Goal: Task Accomplishment & Management: Manage account settings

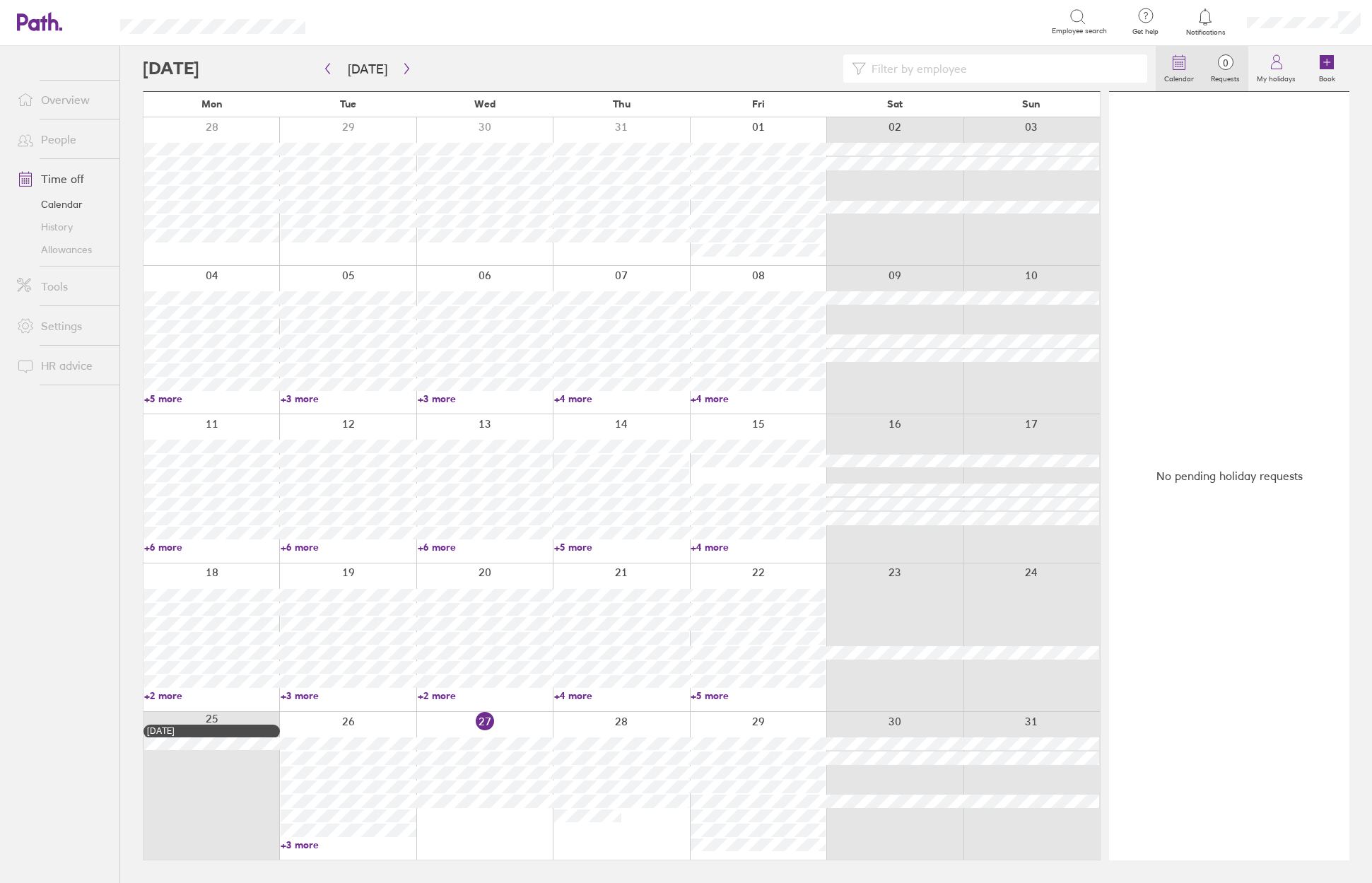
drag, startPoint x: 1234, startPoint y: 69, endPoint x: 1202, endPoint y: 75, distance: 32.6
click at [1234, 69] on span "0" at bounding box center [1225, 63] width 46 height 11
click at [901, 64] on input at bounding box center [1002, 69] width 272 height 27
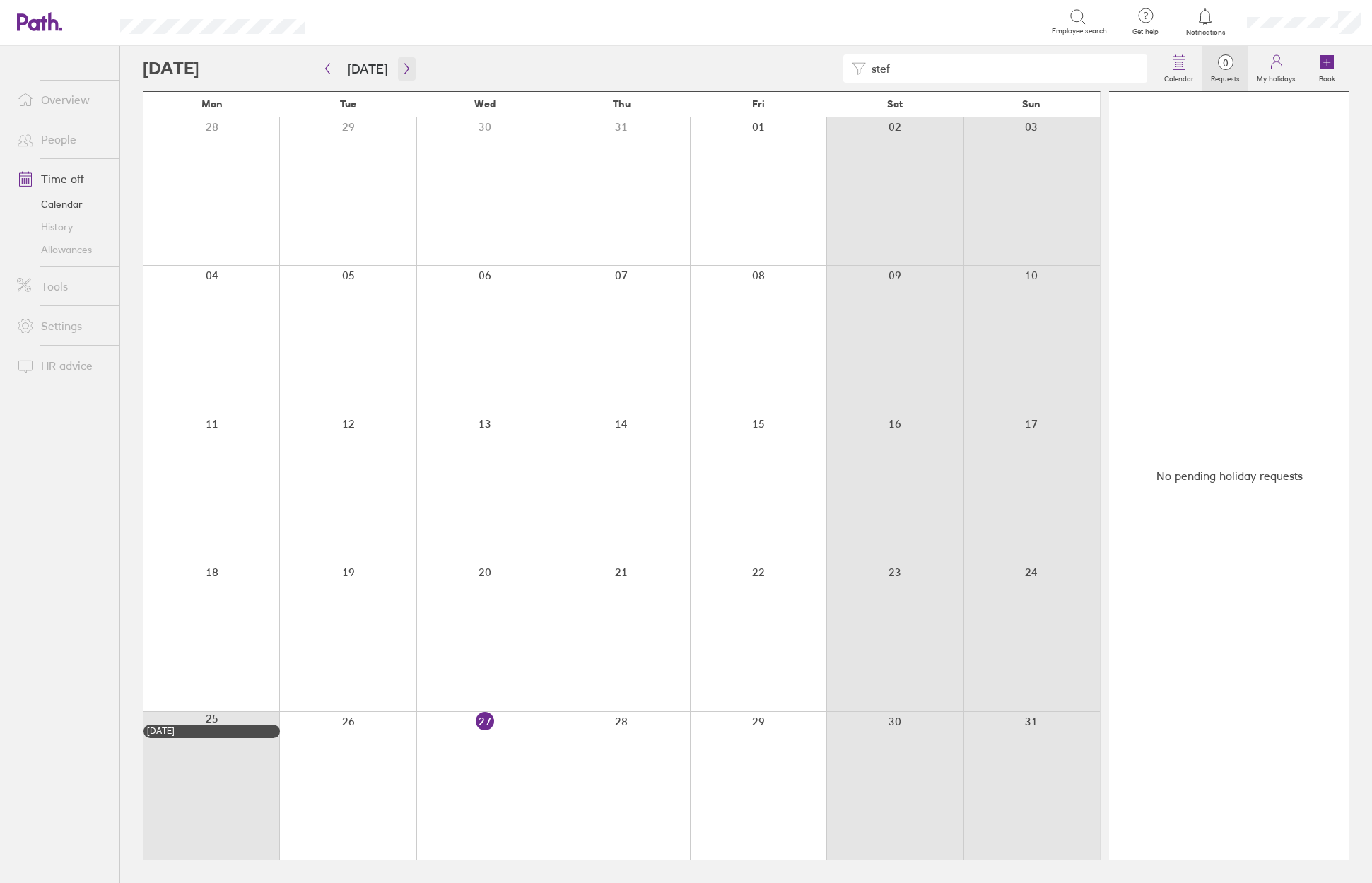
type input "stef"
click at [398, 64] on button "button" at bounding box center [407, 69] width 18 height 23
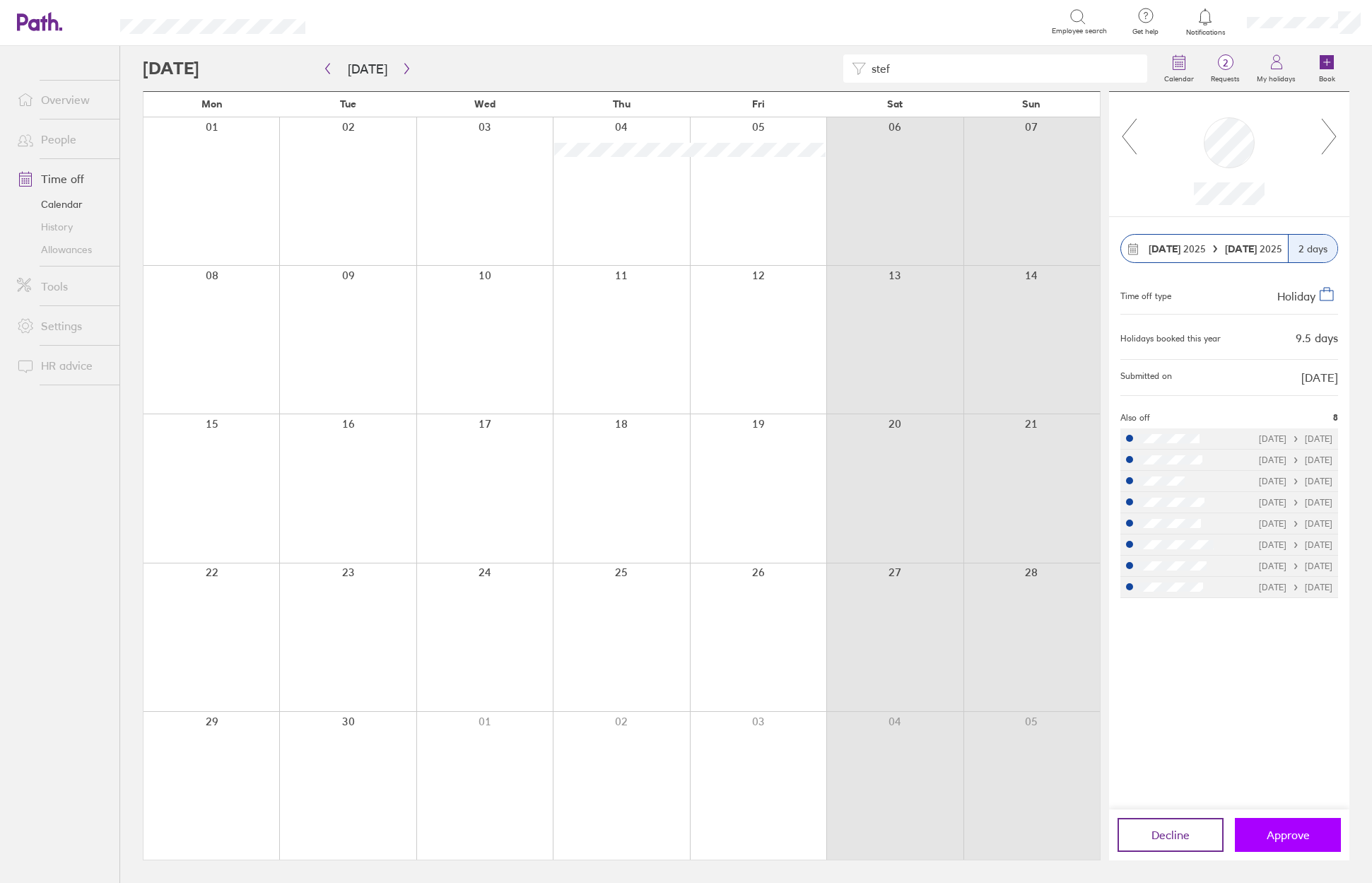
click at [1294, 837] on span "Approve" at bounding box center [1288, 835] width 43 height 13
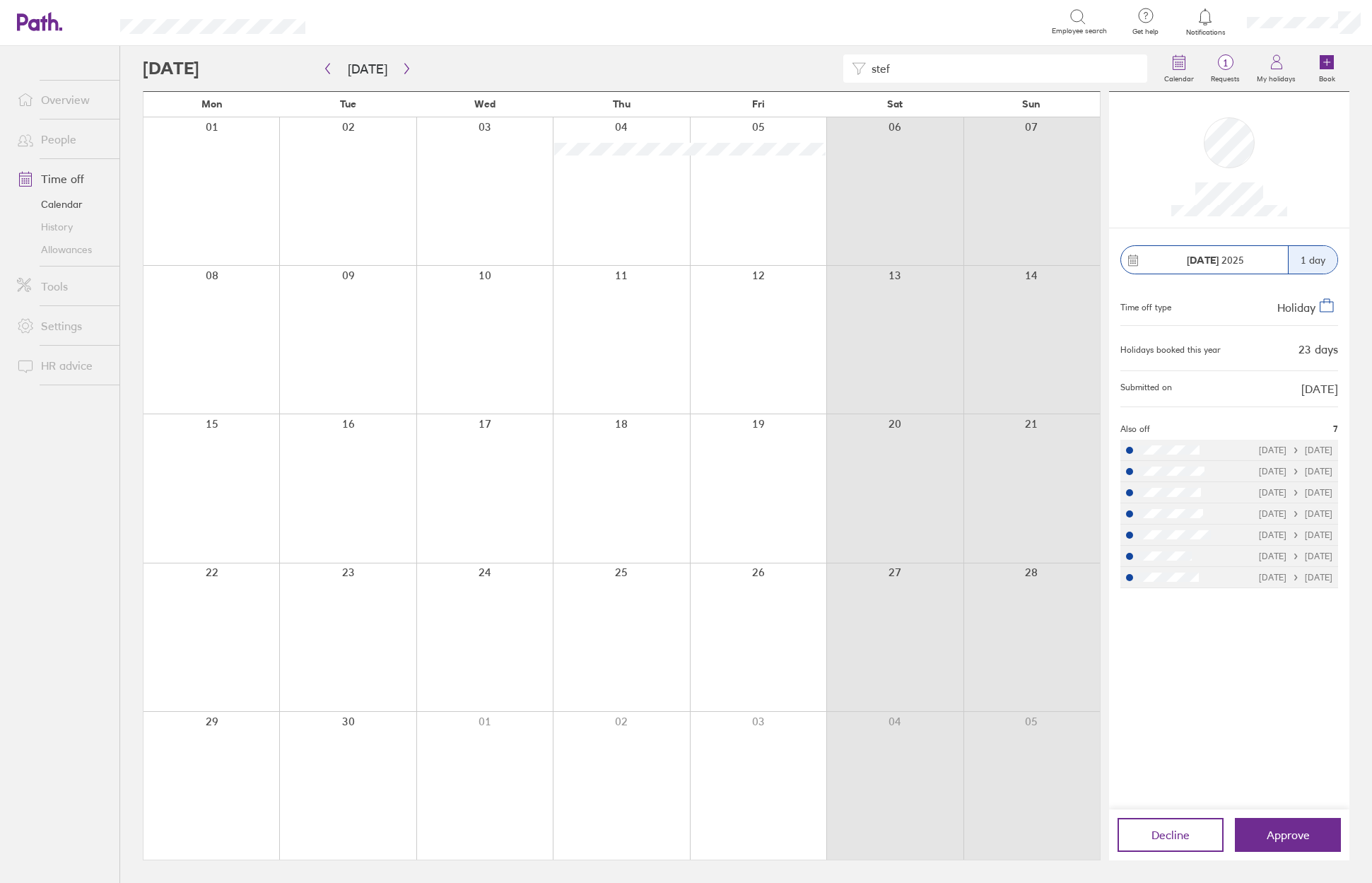
click at [1364, 58] on div "stef Calendar 1 Requests My holidays Book [DATE] [DATE] Mon Tue Wed Thu Fri Sat…" at bounding box center [746, 463] width 1252 height 837
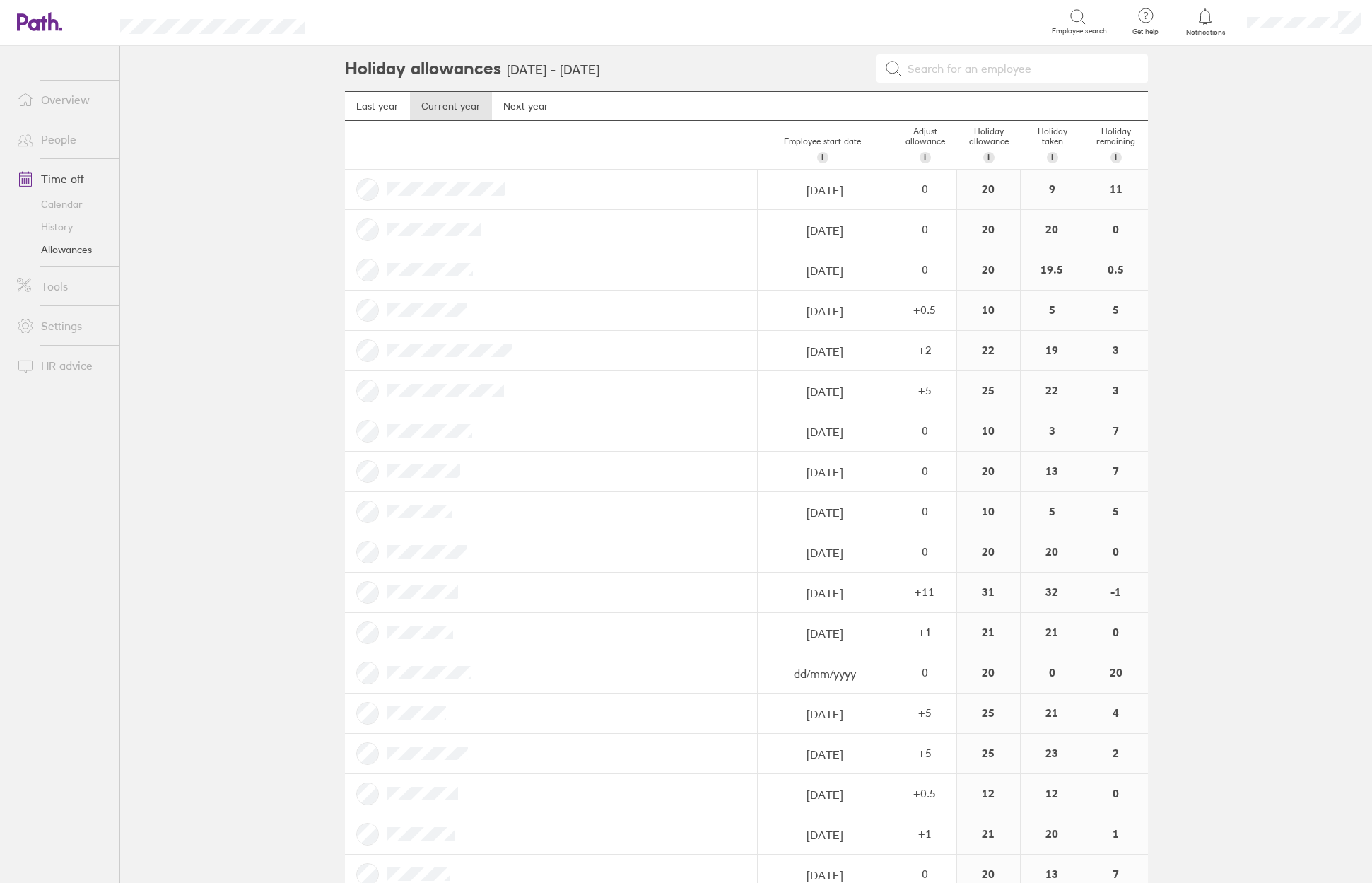
click at [1052, 63] on input at bounding box center [1020, 69] width 237 height 27
type input "stef"
